Goal: Navigation & Orientation: Find specific page/section

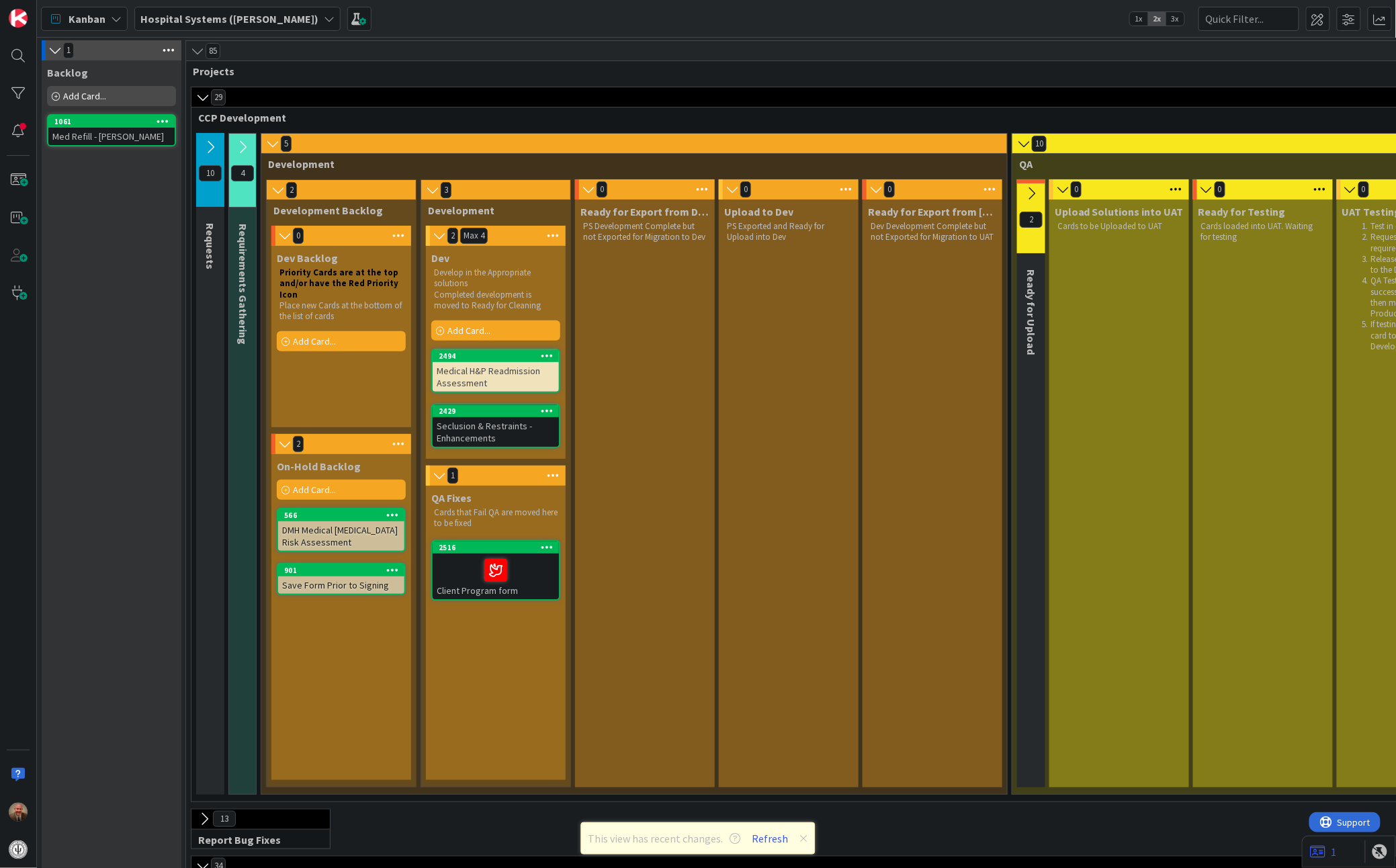
click at [447, 363] on div "Medical H&P Readmission Assessment" at bounding box center [496, 377] width 126 height 30
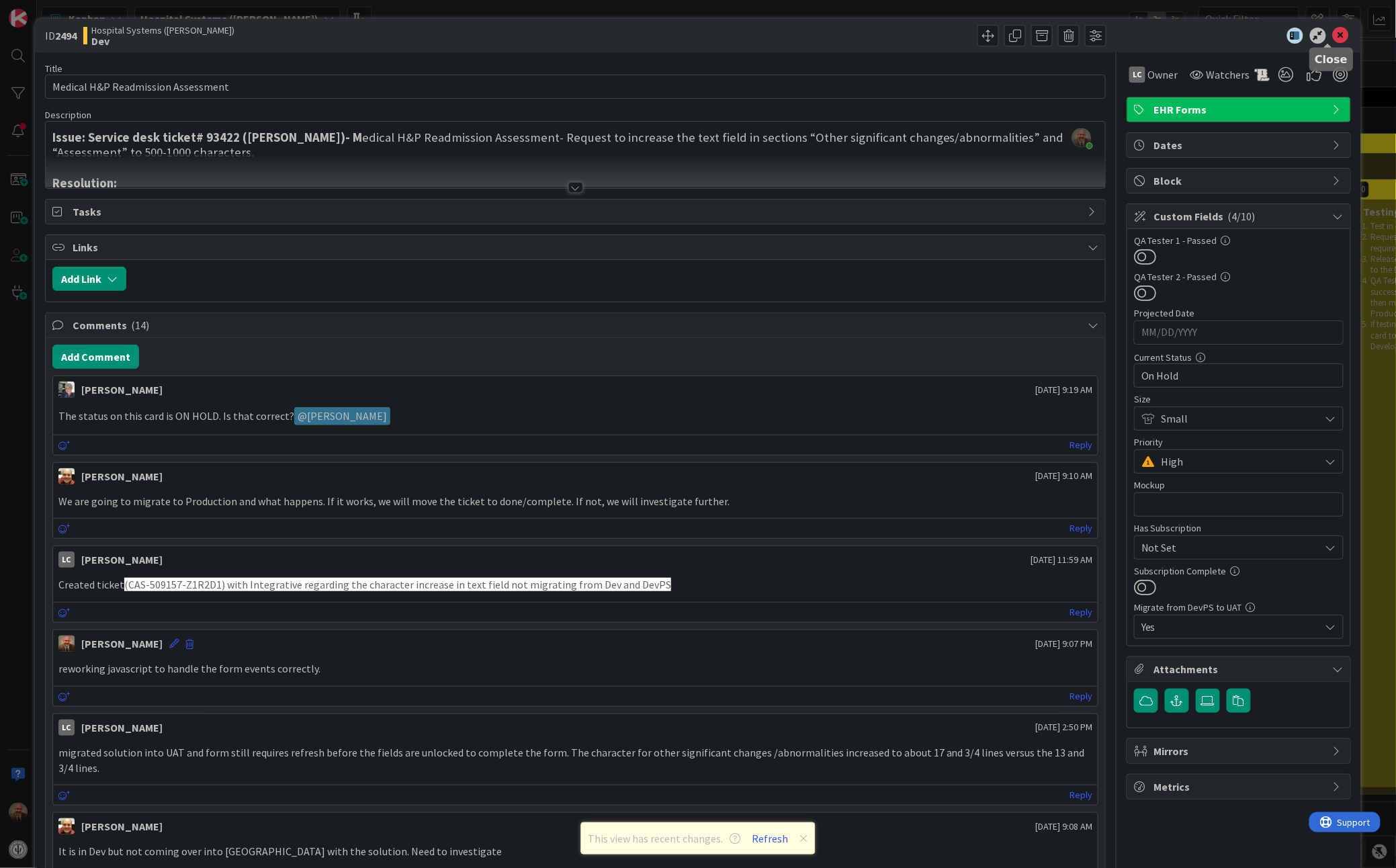
click at [1332, 37] on icon at bounding box center [1340, 36] width 17 height 17
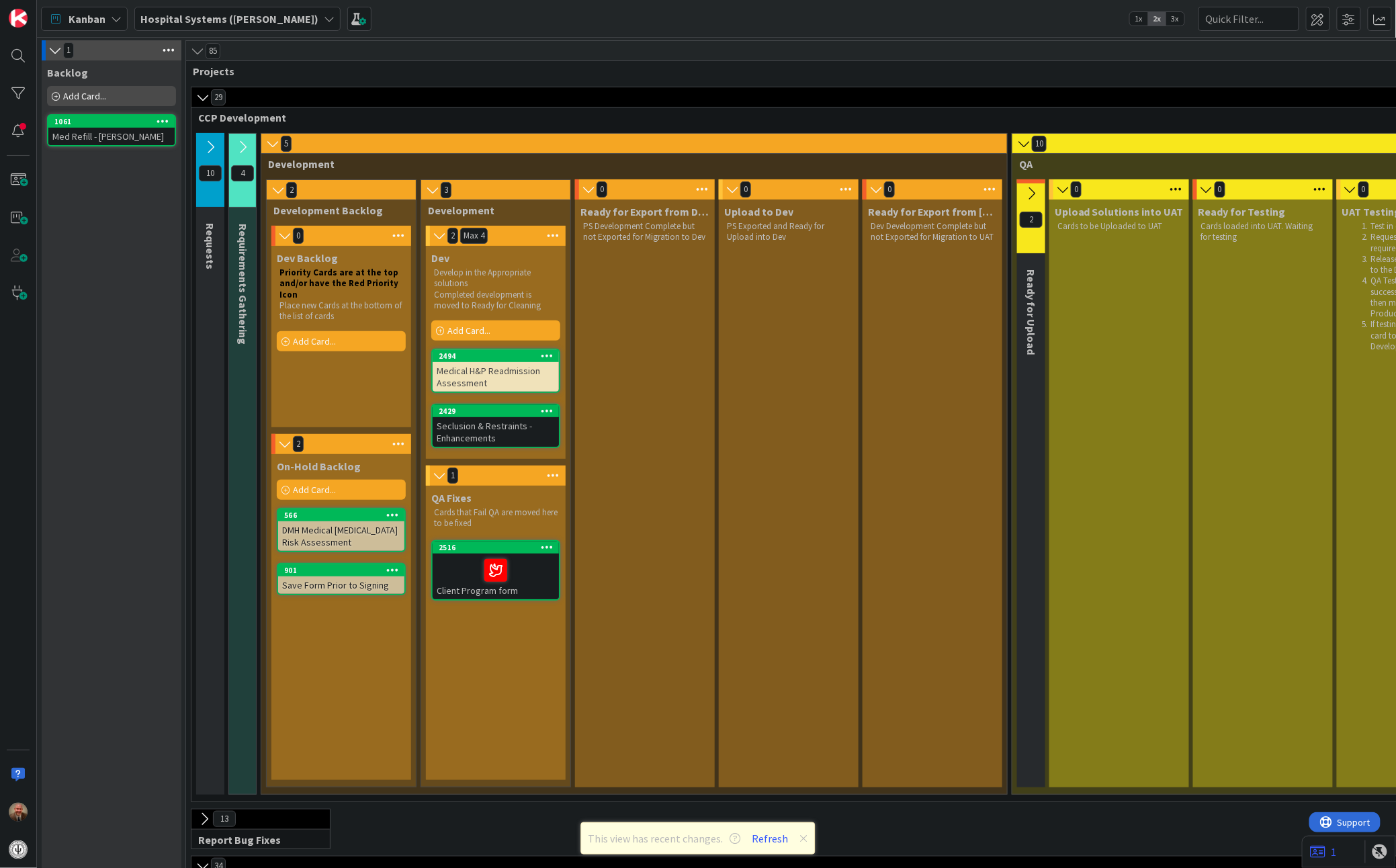
click at [525, 390] on div "Medical H&P Readmission Assessment" at bounding box center [496, 377] width 126 height 30
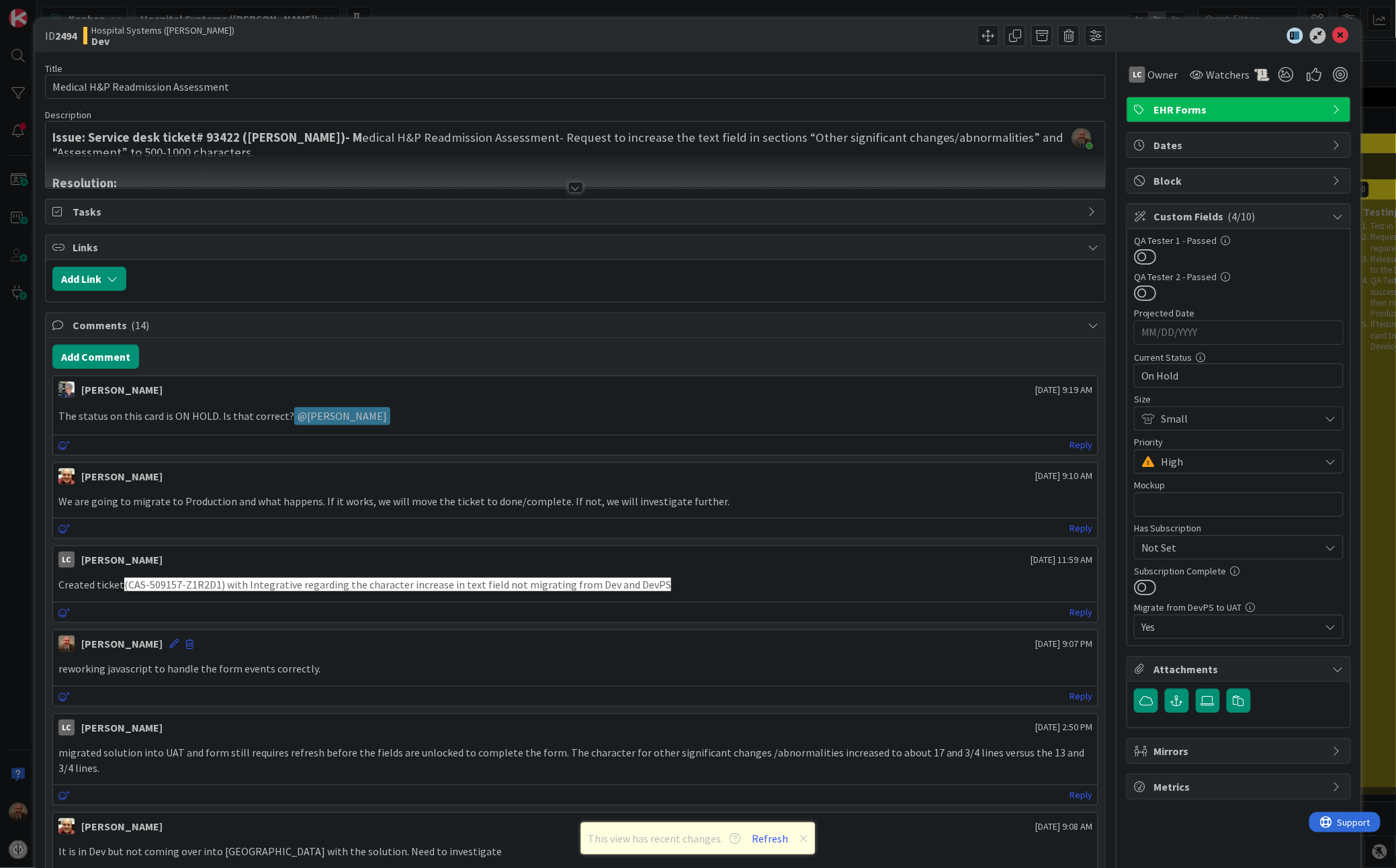
click at [571, 186] on div at bounding box center [576, 187] width 15 height 10
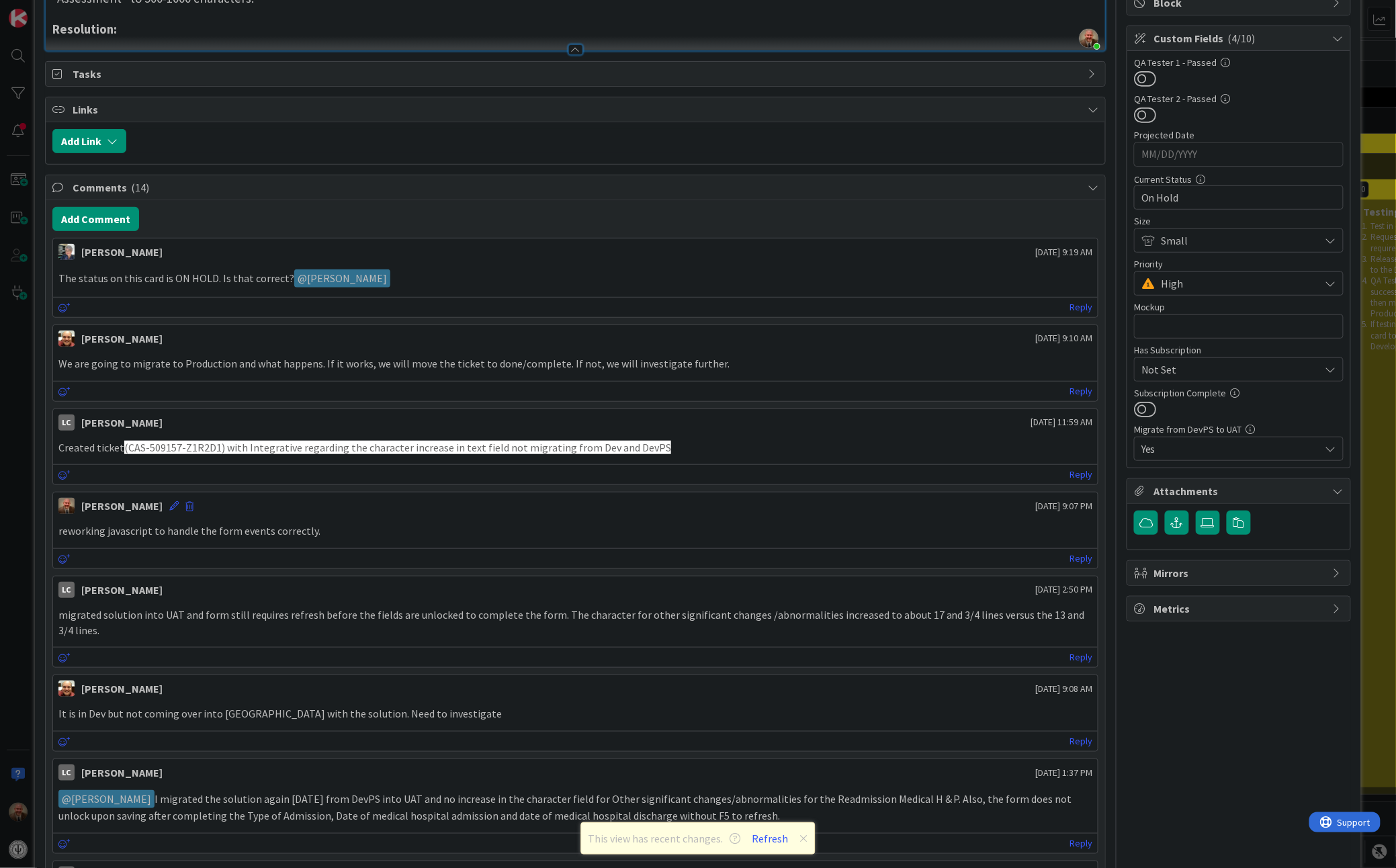
scroll to position [178, 0]
click at [697, 439] on div "Created ticket (CAS-509157-Z1R2D1) with Integrative regarding the character inc…" at bounding box center [575, 447] width 1044 height 26
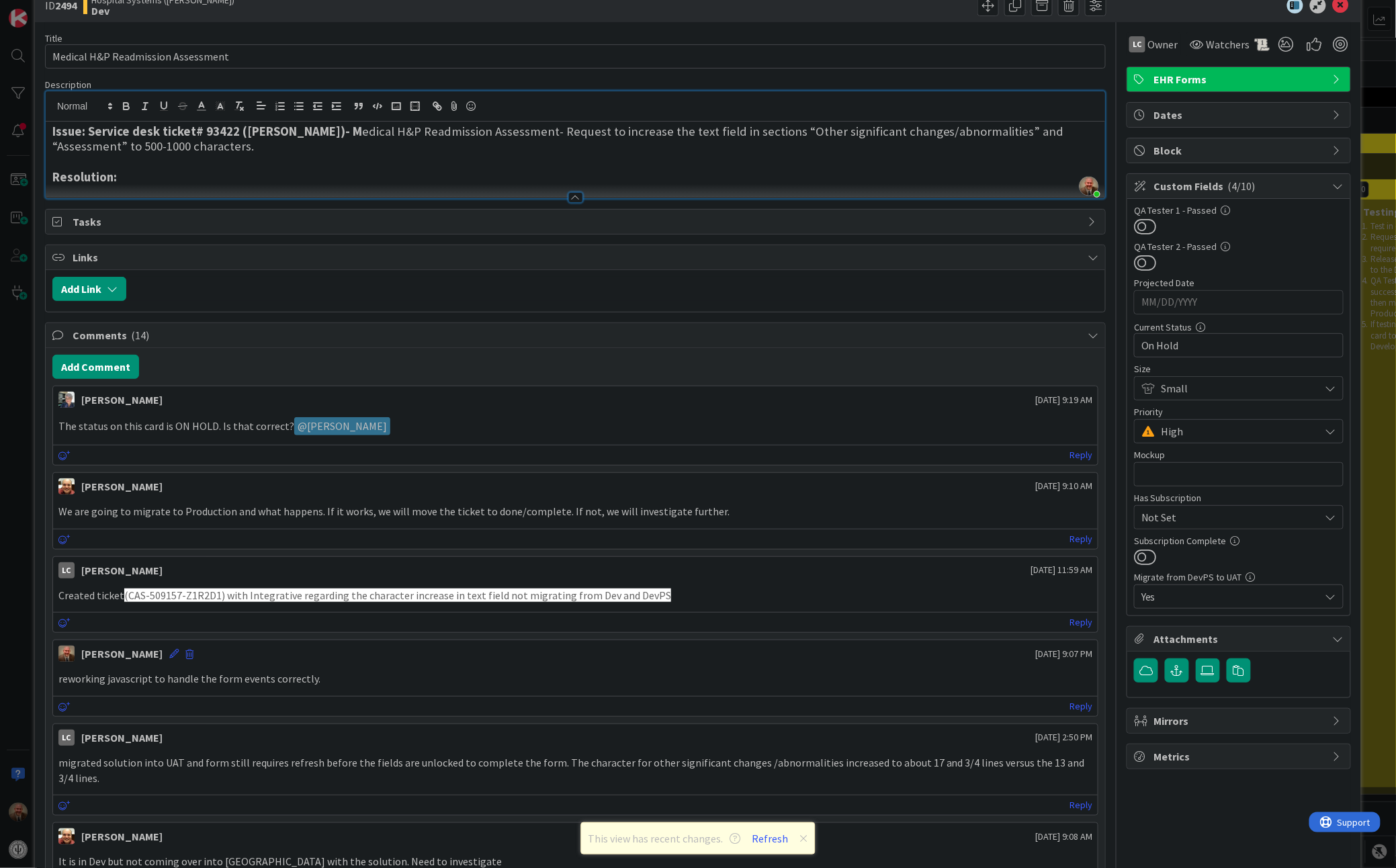
scroll to position [0, 0]
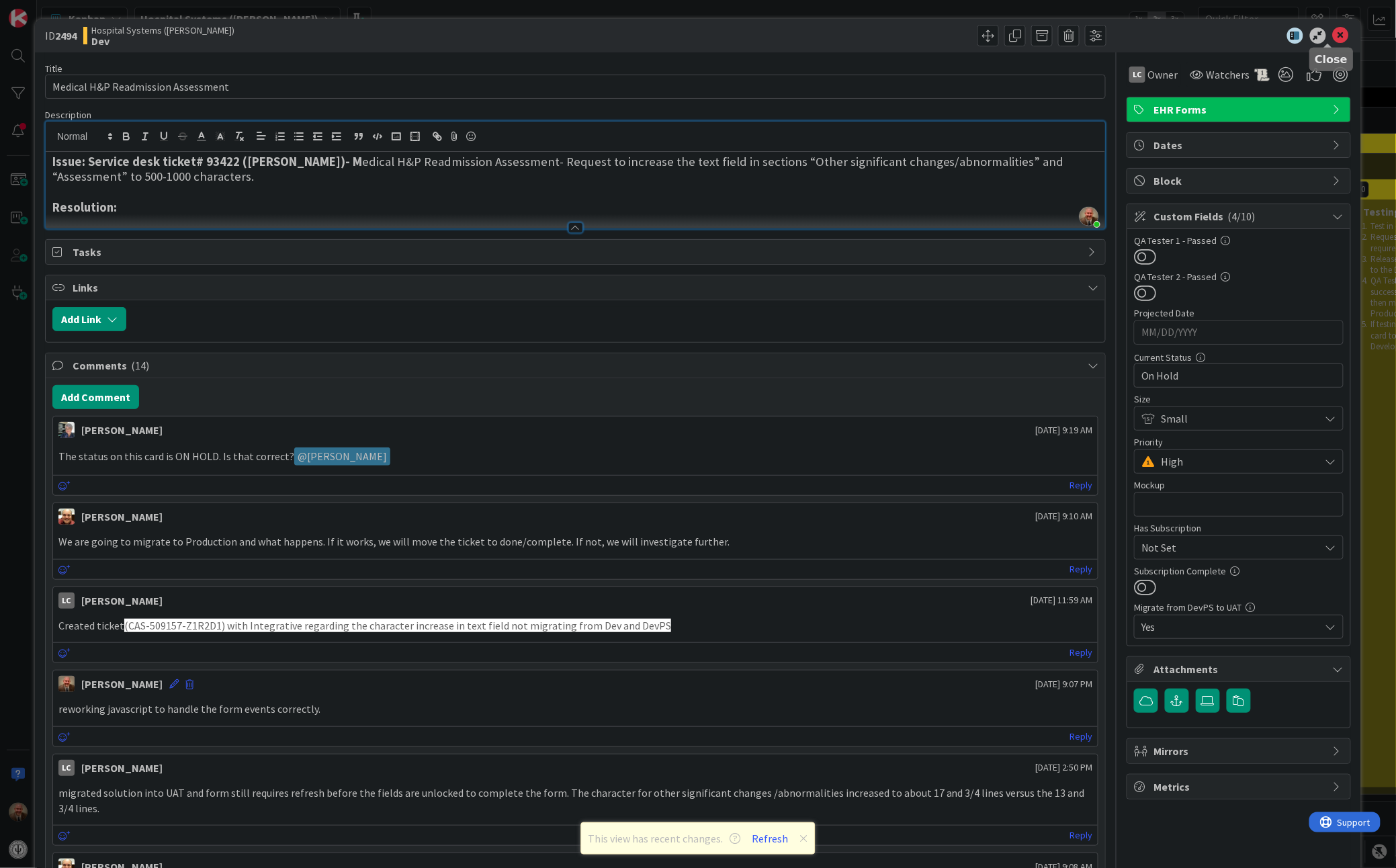
click at [1332, 36] on icon at bounding box center [1340, 36] width 17 height 17
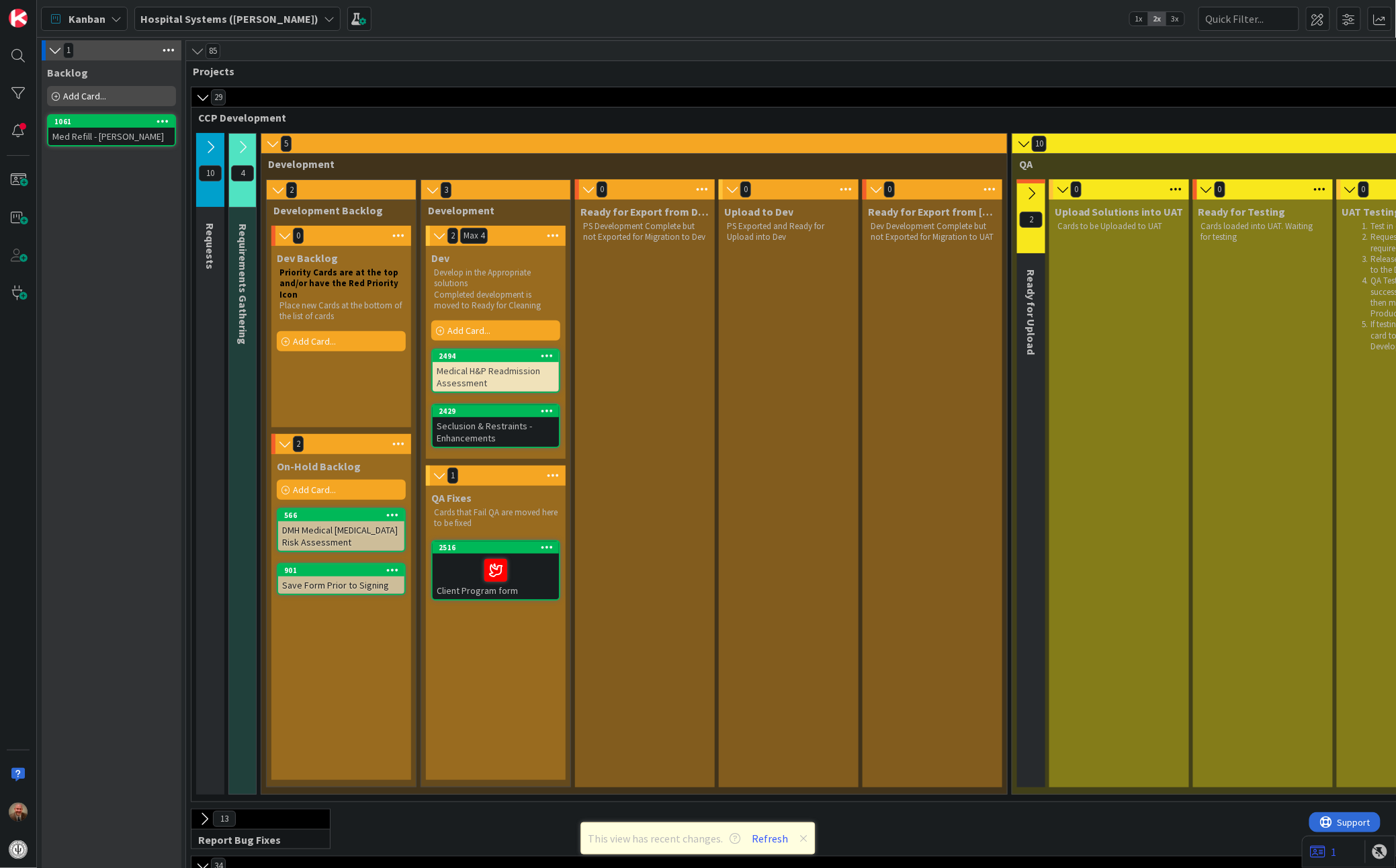
click at [515, 421] on div "Seclusion & Restraints - Enhancements" at bounding box center [496, 432] width 126 height 30
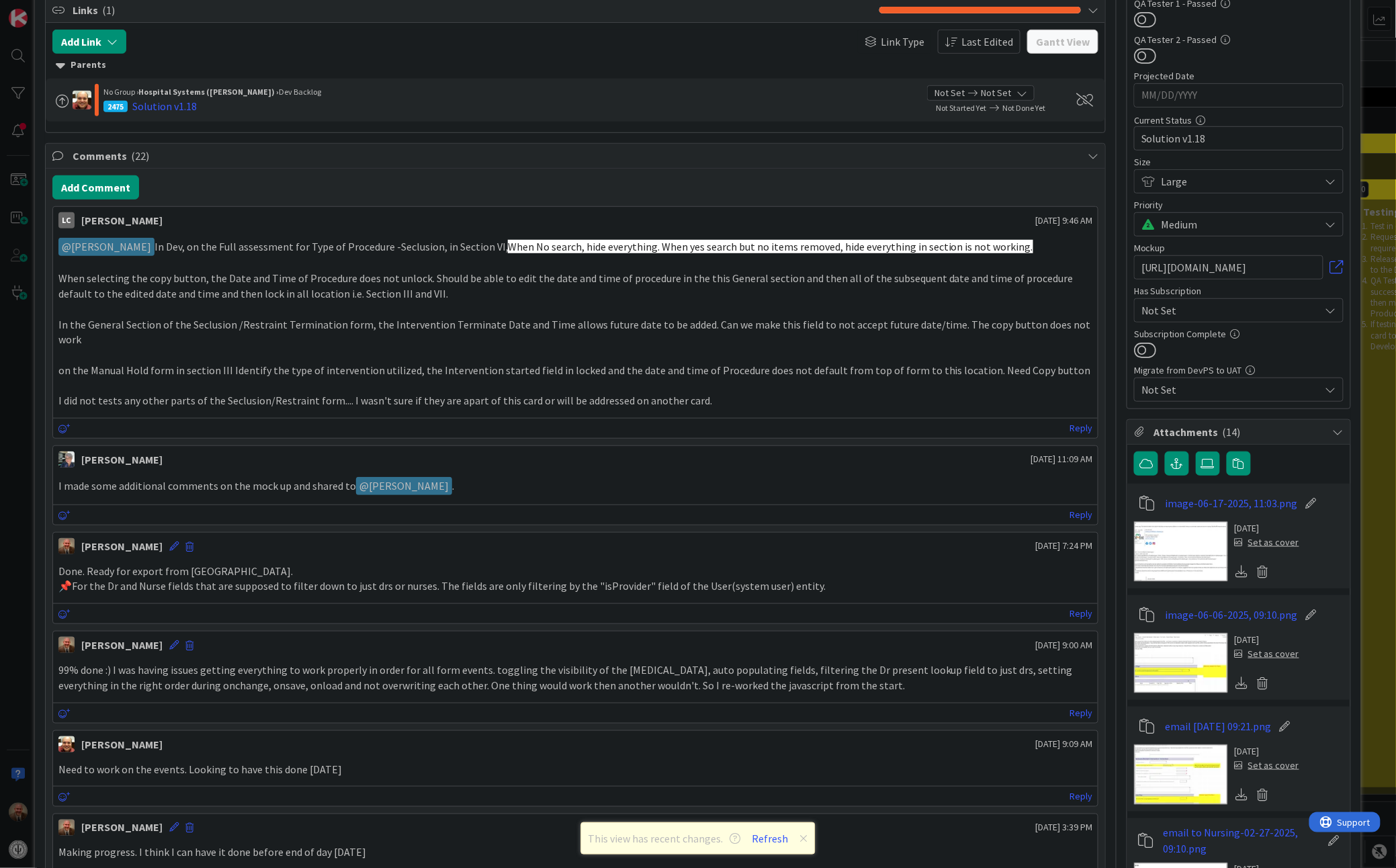
scroll to position [238, 0]
